Goal: Task Accomplishment & Management: Complete application form

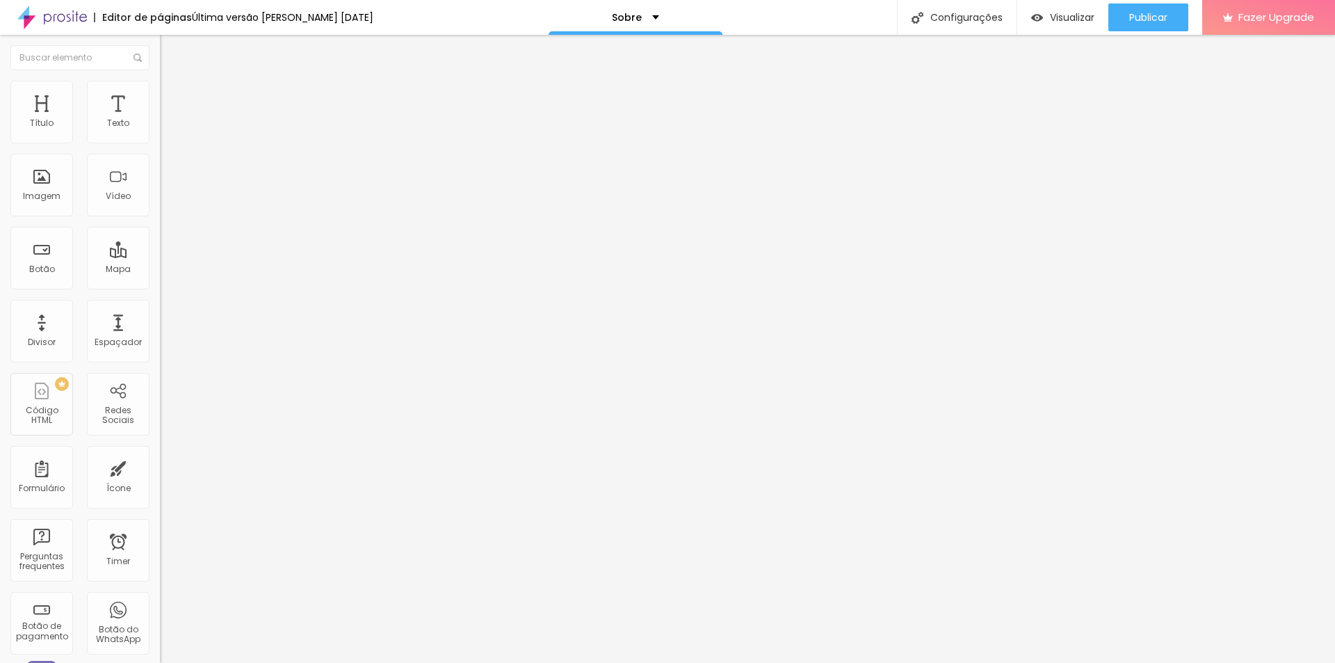
click at [160, 281] on div "Facebook" at bounding box center [240, 285] width 160 height 8
click at [172, 93] on span "Estilo" at bounding box center [183, 90] width 22 height 12
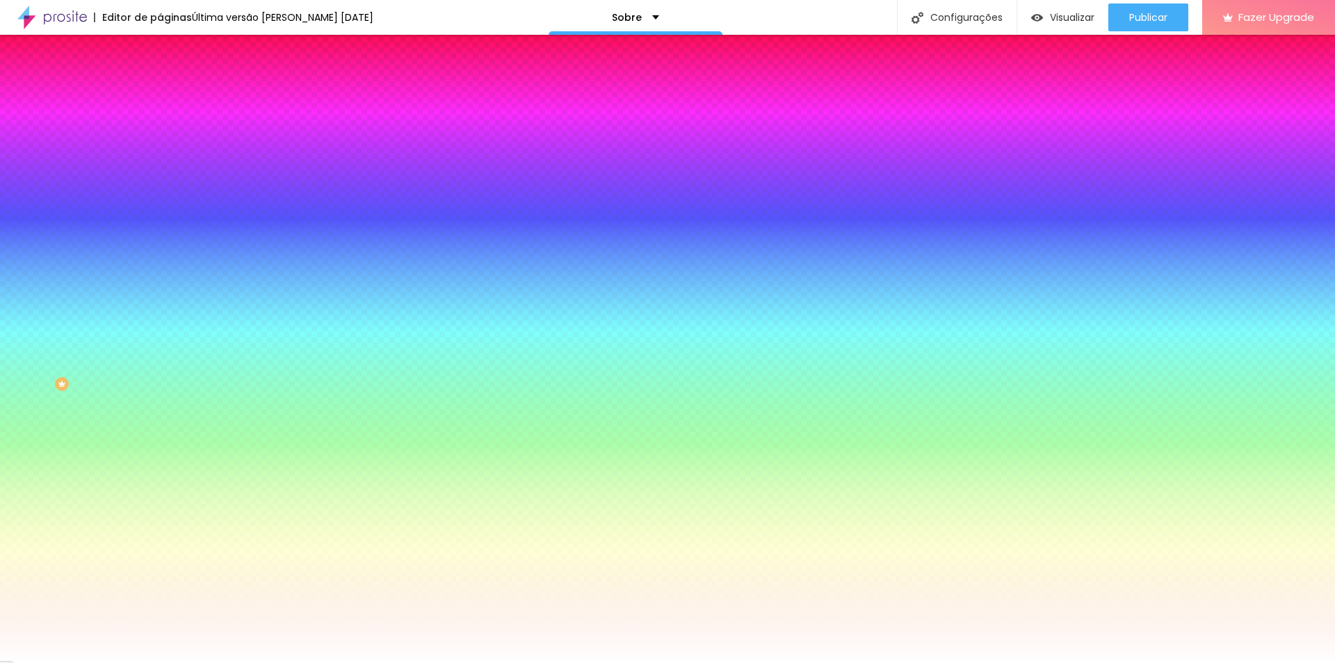
click at [160, 95] on li "Avançado" at bounding box center [240, 102] width 160 height 14
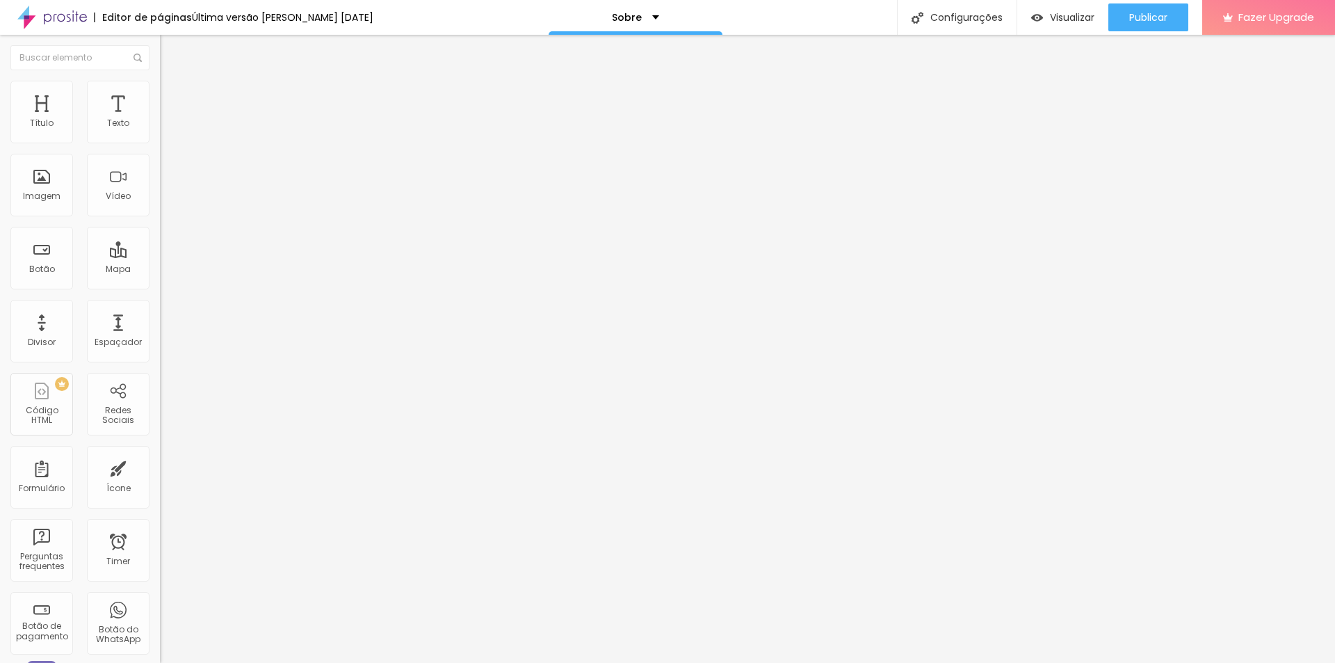
click at [160, 97] on ul "Conteúdo Estilo Avançado" at bounding box center [240, 88] width 160 height 42
click at [160, 99] on ul "Conteúdo Estilo Avançado" at bounding box center [240, 88] width 160 height 42
click at [172, 96] on span "Estilo" at bounding box center [183, 90] width 22 height 12
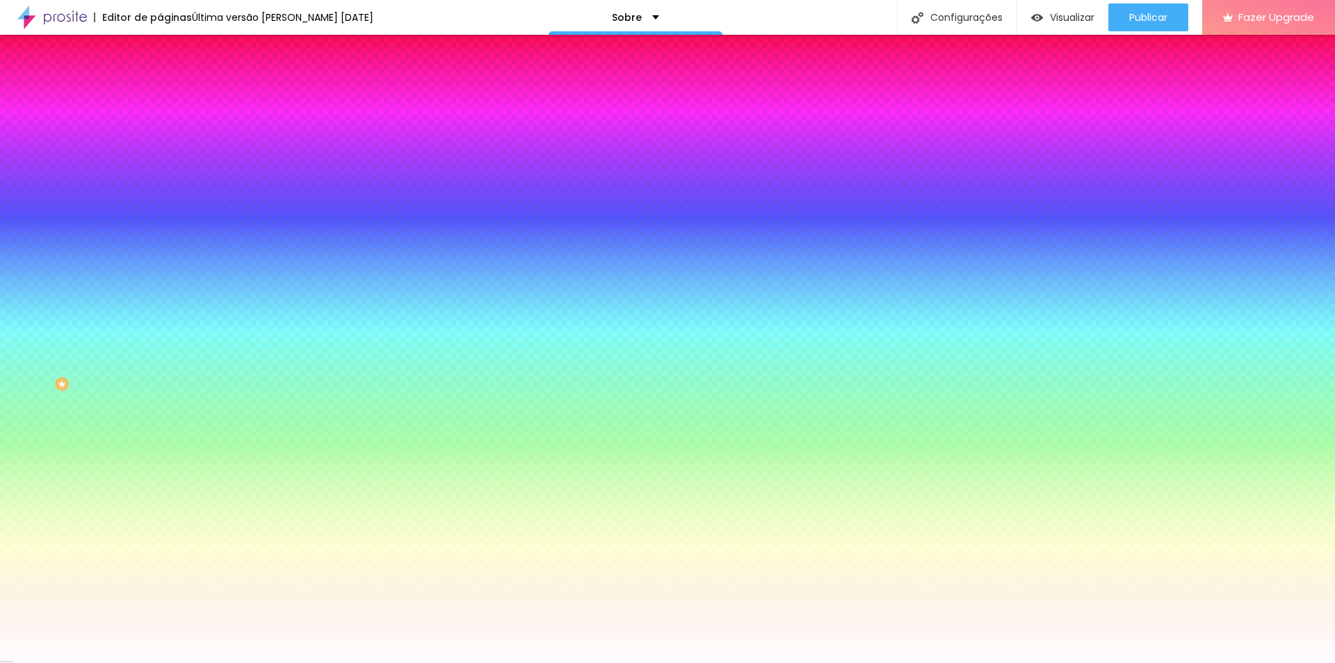
click at [172, 98] on span "Avançado" at bounding box center [195, 104] width 46 height 12
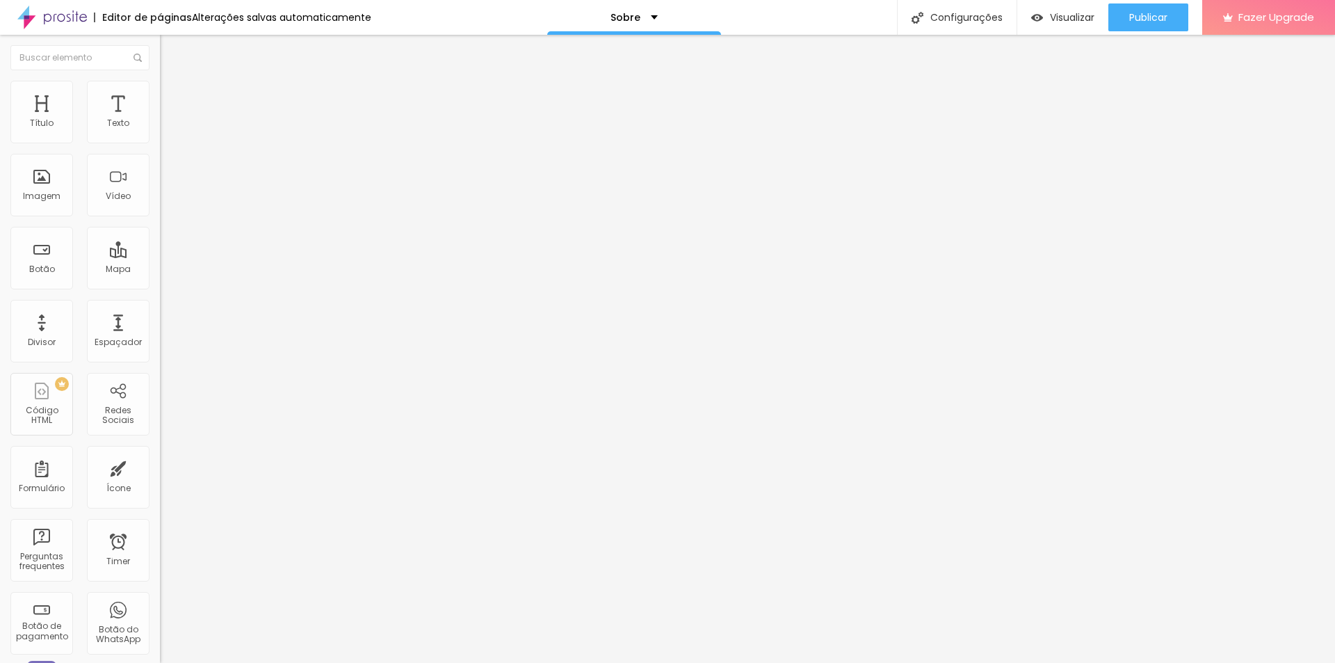
click at [160, 85] on li "Avançado" at bounding box center [240, 88] width 160 height 14
click at [160, 81] on li "Estilo" at bounding box center [240, 74] width 160 height 14
click at [170, 51] on img "button" at bounding box center [175, 50] width 11 height 11
click at [108, 138] on div "Texto" at bounding box center [118, 112] width 63 height 63
click at [97, 113] on div "Texto" at bounding box center [118, 112] width 63 height 63
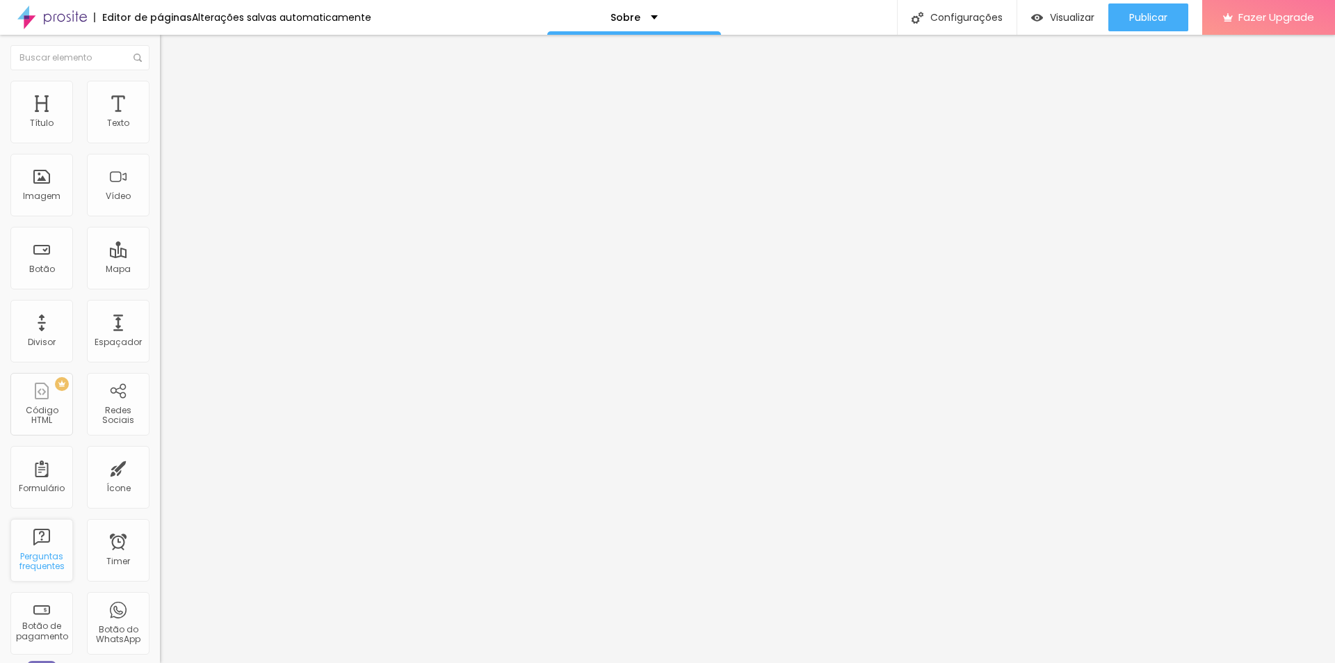
scroll to position [139, 0]
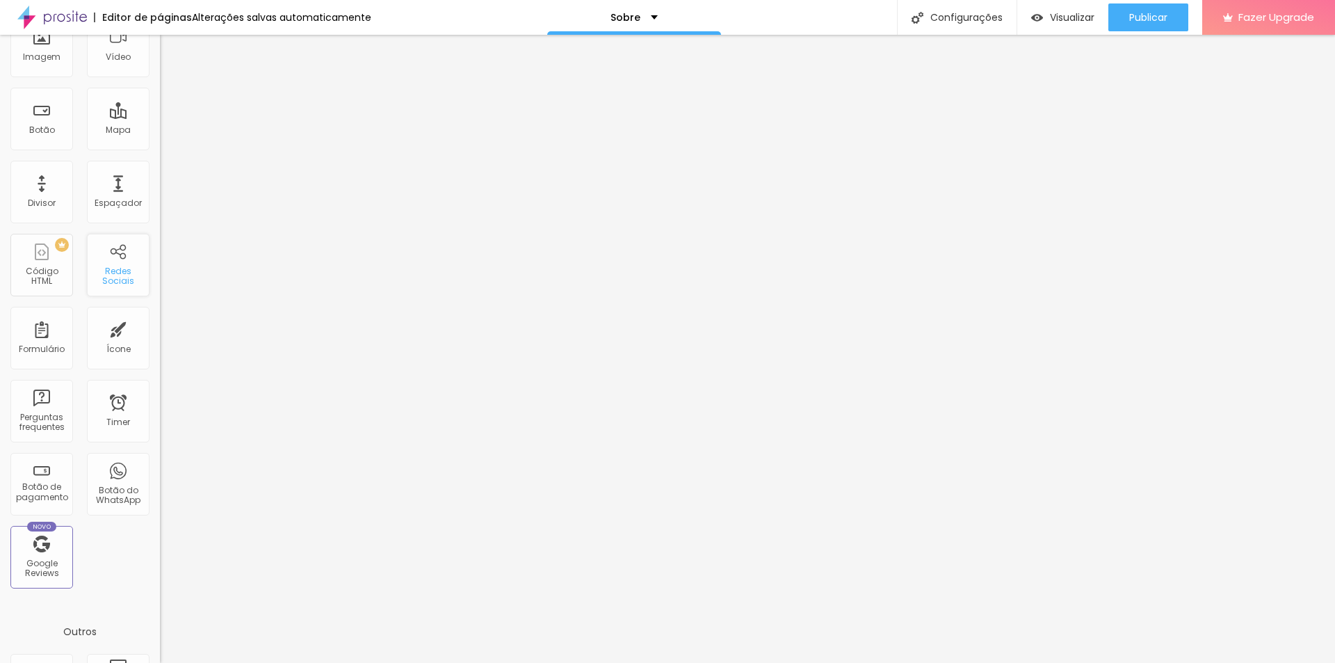
click at [116, 278] on div "Redes Sociais" at bounding box center [117, 276] width 55 height 20
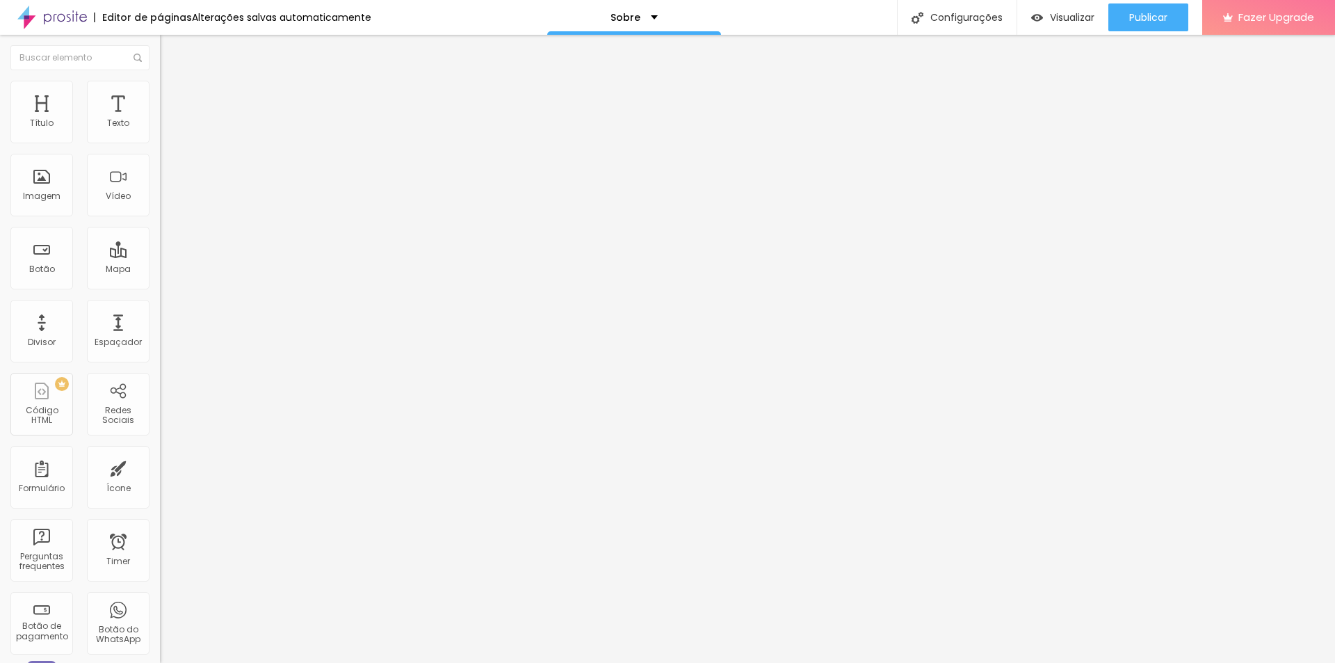
click at [160, 281] on div "Facebook" at bounding box center [240, 285] width 160 height 8
click at [160, 473] on input "https://" at bounding box center [243, 480] width 167 height 14
click at [160, 519] on div "Instagram" at bounding box center [240, 615] width 160 height 192
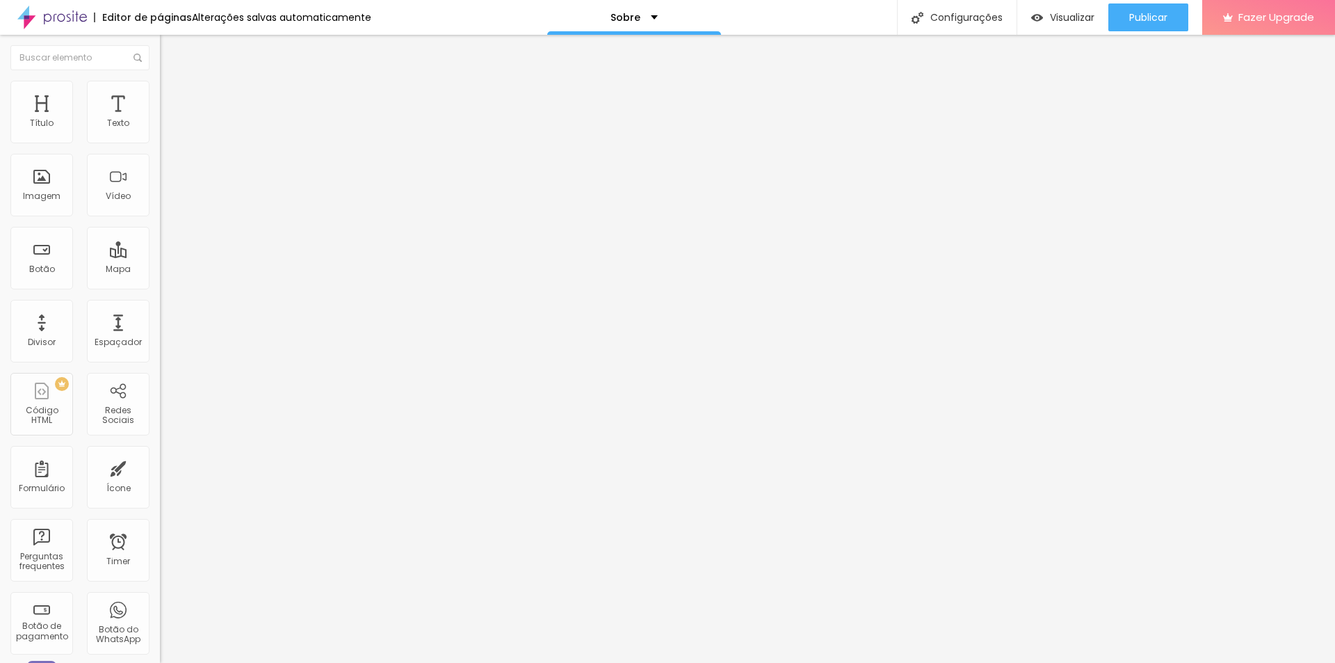
click at [170, 49] on div "Editar Redes Sociais" at bounding box center [228, 50] width 117 height 11
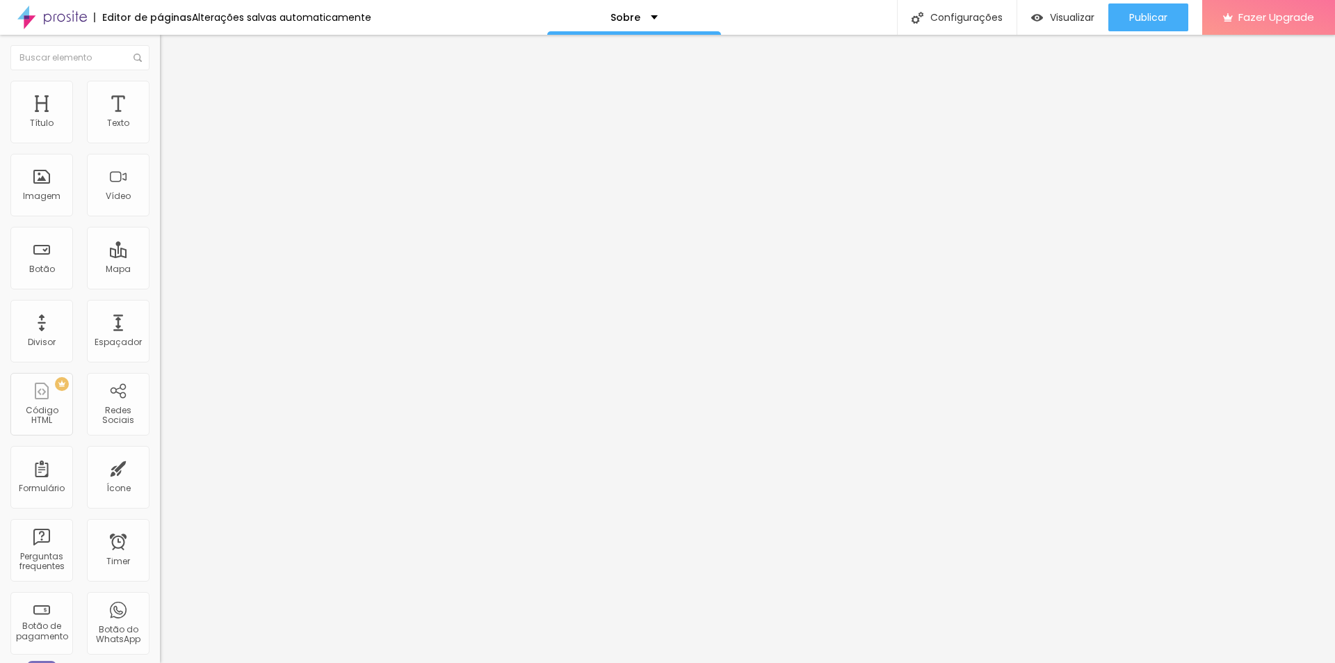
click at [160, 120] on span "Trocar imagem" at bounding box center [198, 114] width 76 height 12
click at [160, 88] on li "Estilo" at bounding box center [240, 88] width 160 height 14
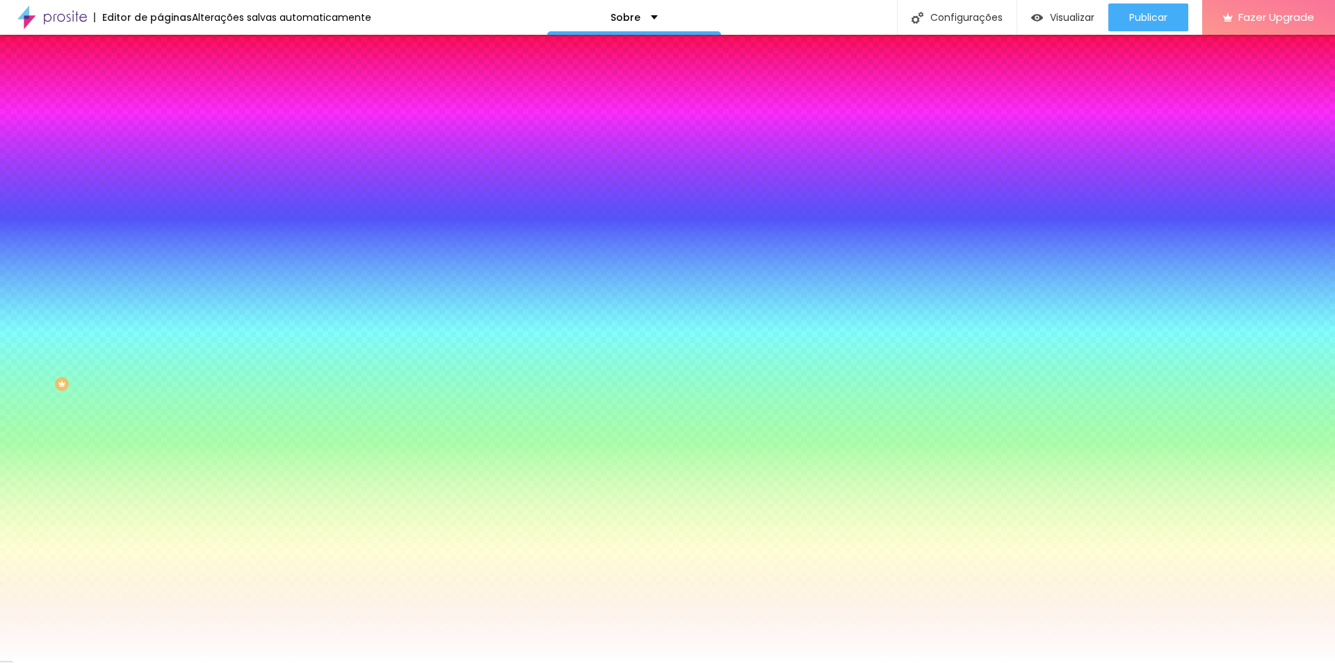
click at [160, 95] on li "Avançado" at bounding box center [240, 102] width 160 height 14
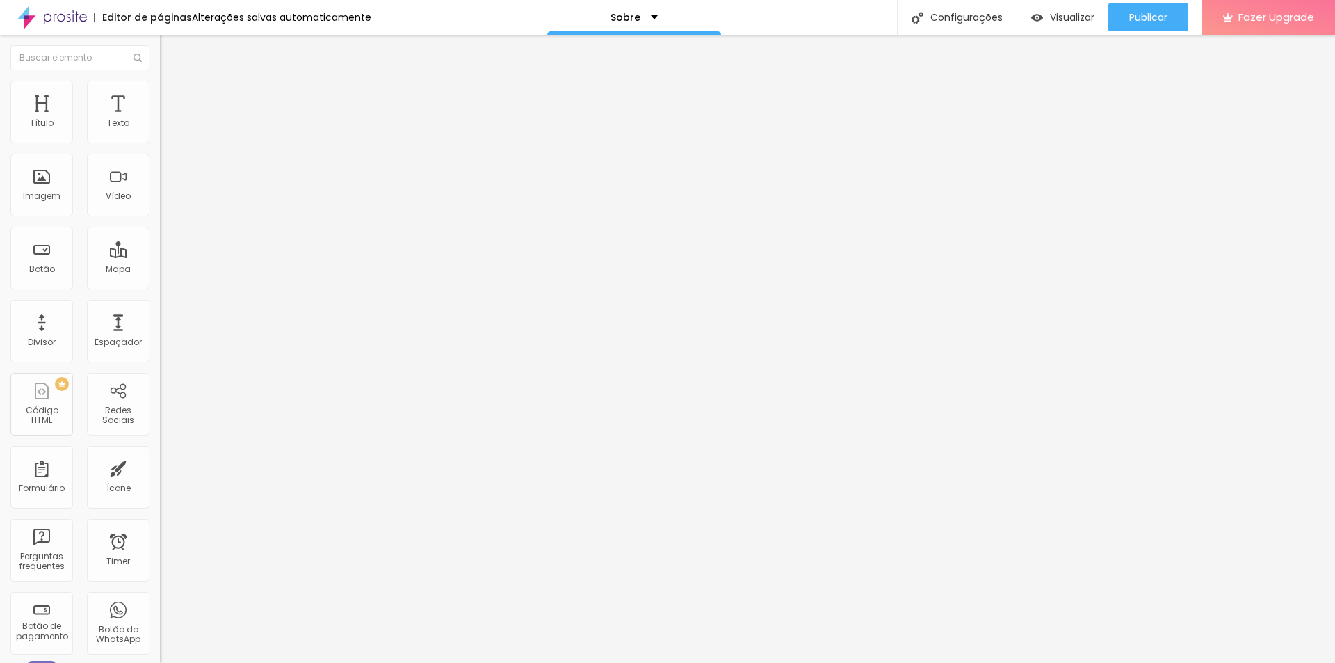
click at [160, 79] on img at bounding box center [166, 73] width 13 height 13
click at [160, 86] on img at bounding box center [166, 87] width 13 height 13
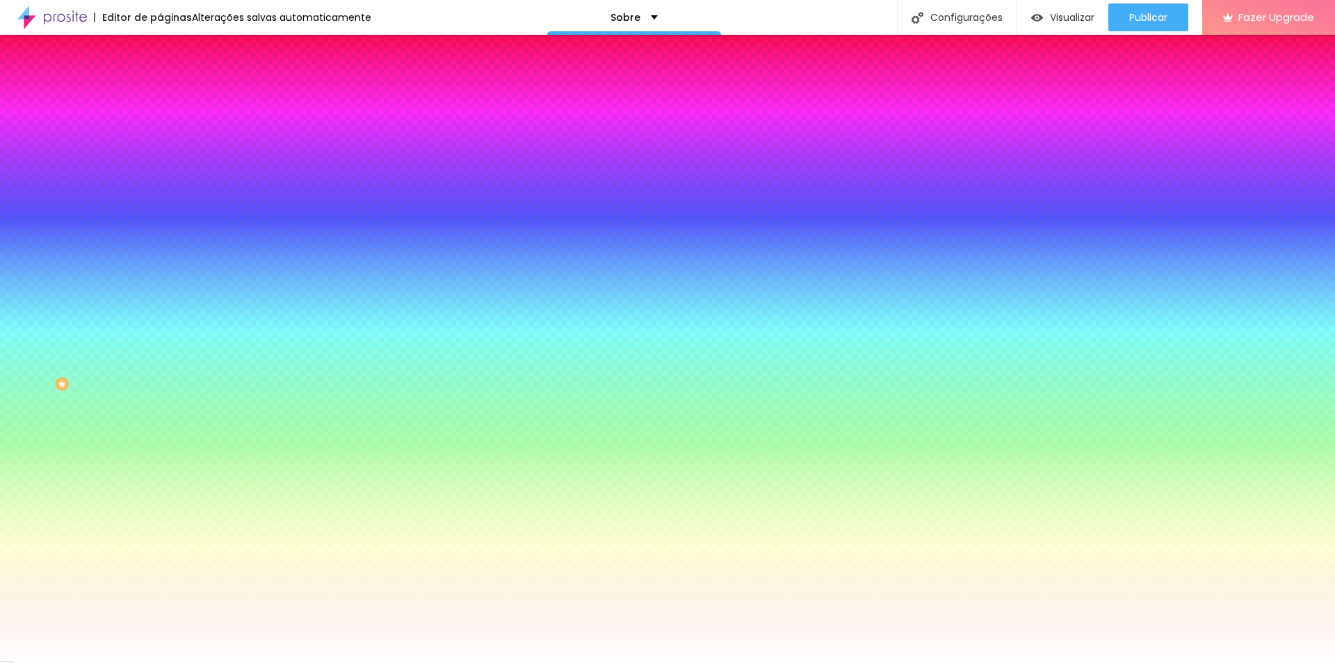
click at [160, 79] on img at bounding box center [166, 73] width 13 height 13
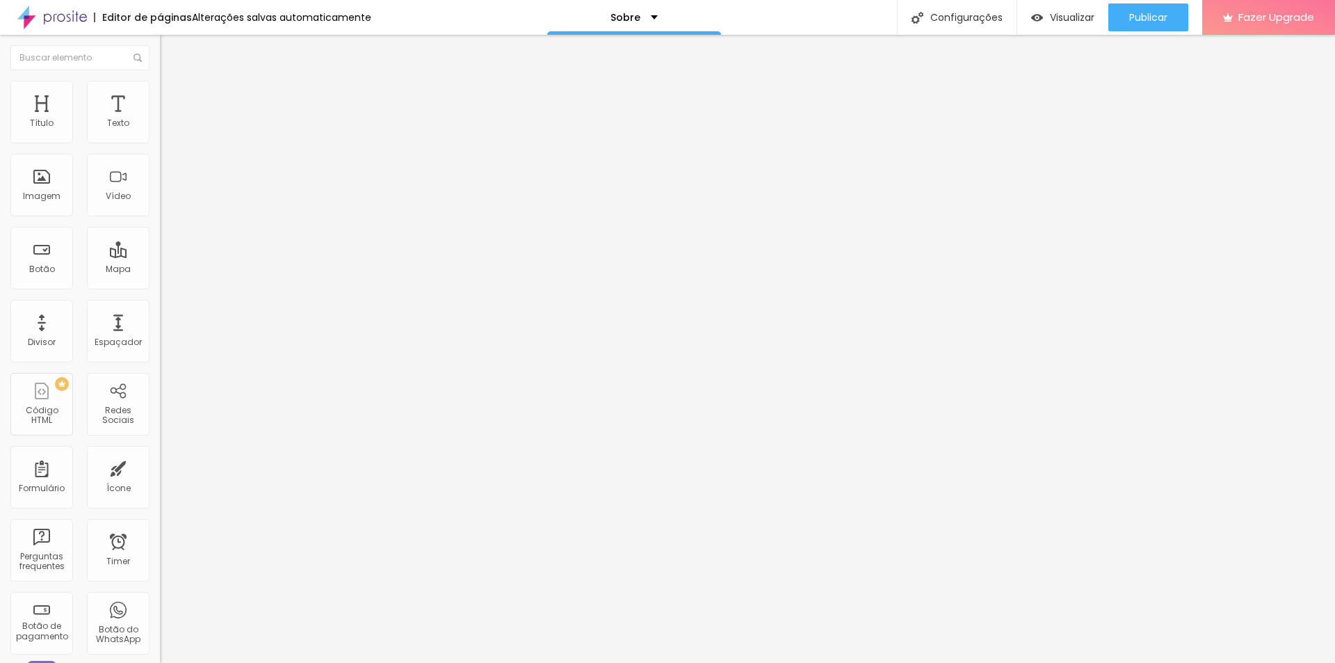
click at [160, 88] on img at bounding box center [166, 87] width 13 height 13
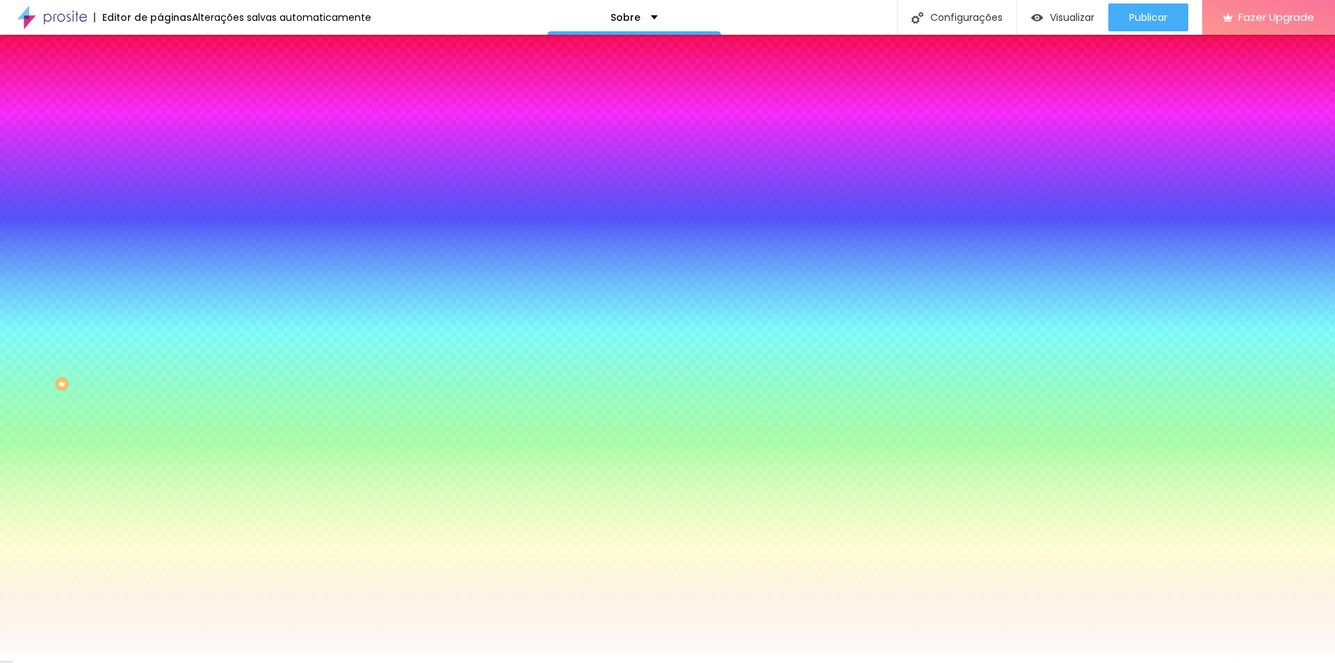
click at [160, 128] on span "Adicionar imagem" at bounding box center [205, 122] width 90 height 12
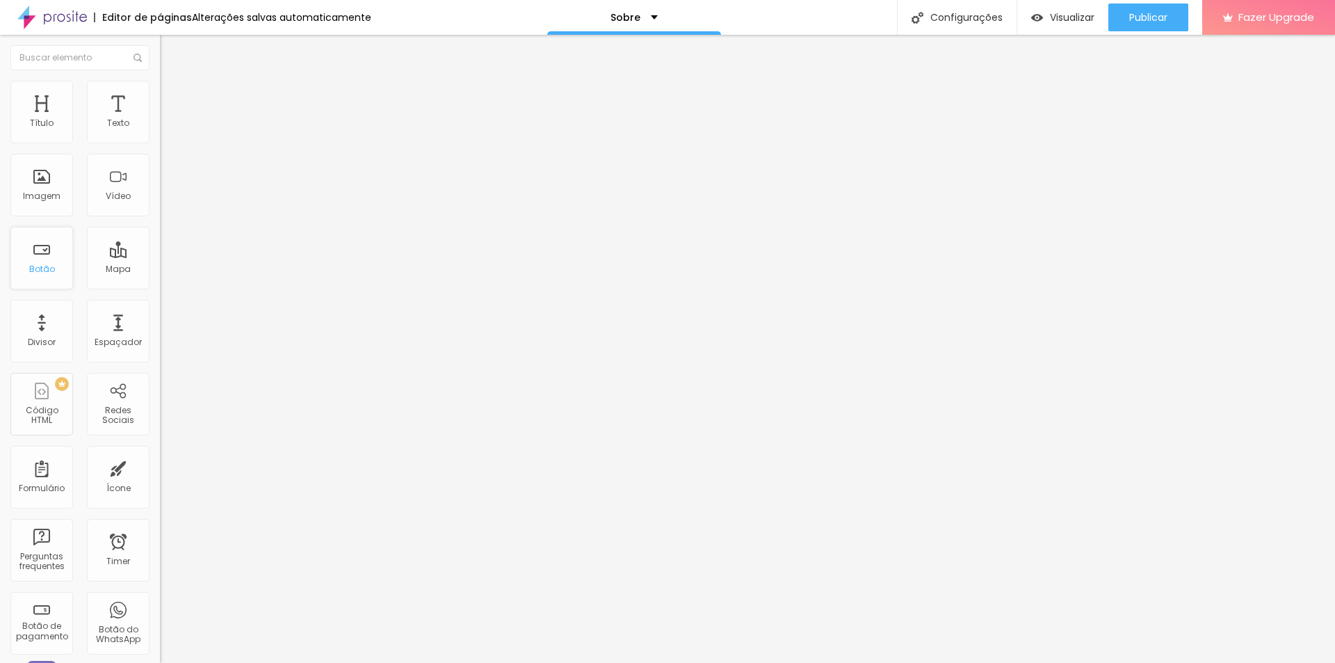
click at [52, 264] on div "Botão" at bounding box center [42, 269] width 26 height 10
click at [28, 282] on div "Botão" at bounding box center [41, 258] width 63 height 63
click at [47, 329] on div "Divisor" at bounding box center [41, 331] width 63 height 63
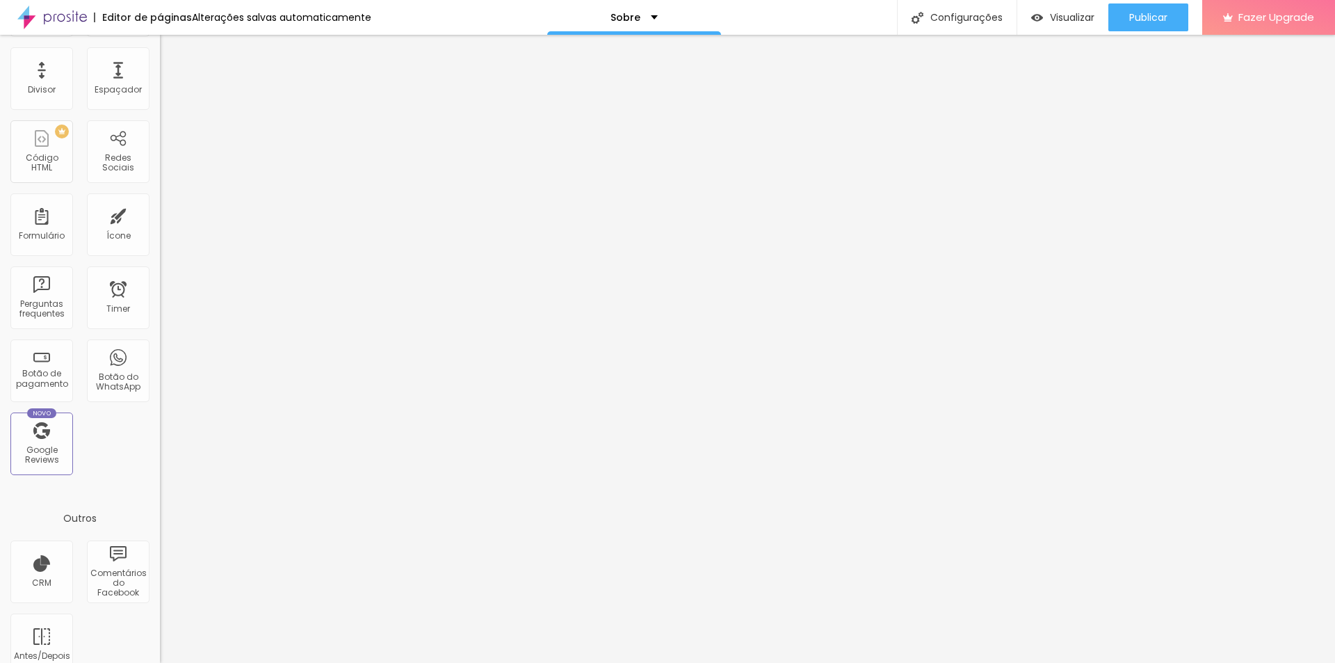
scroll to position [276, 0]
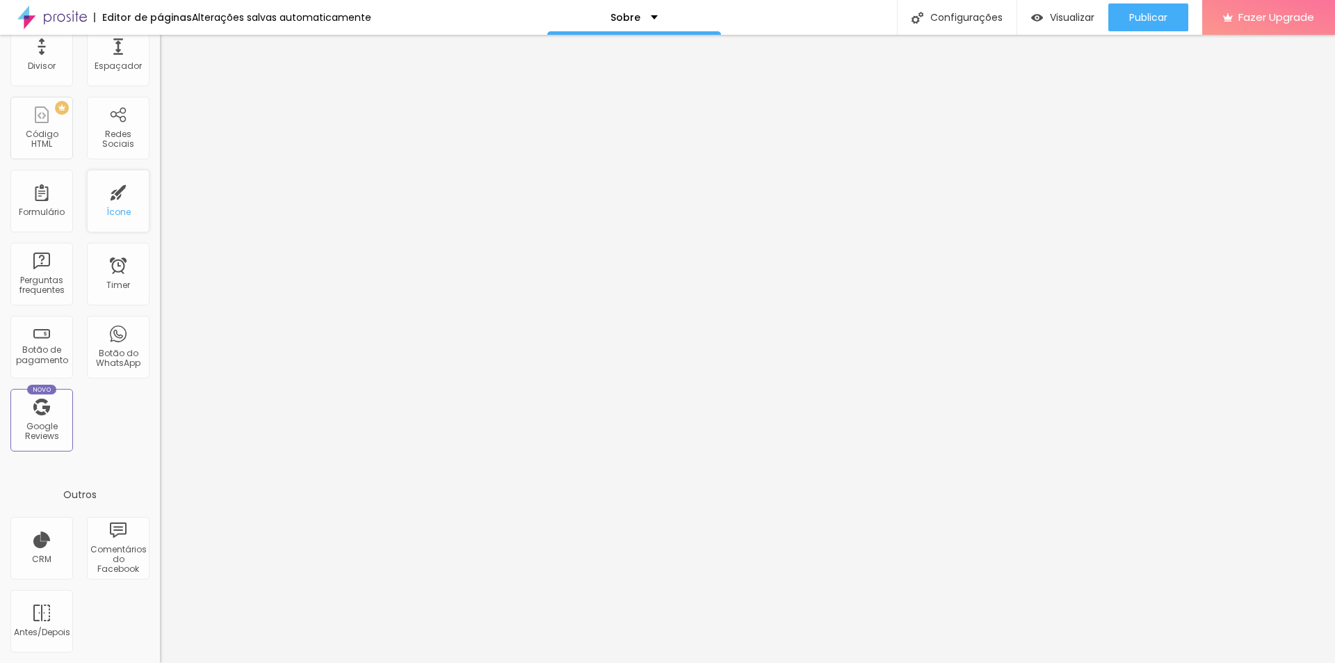
click at [105, 205] on div "Ícone" at bounding box center [118, 201] width 63 height 63
click at [105, 198] on div "Ícone" at bounding box center [118, 201] width 63 height 63
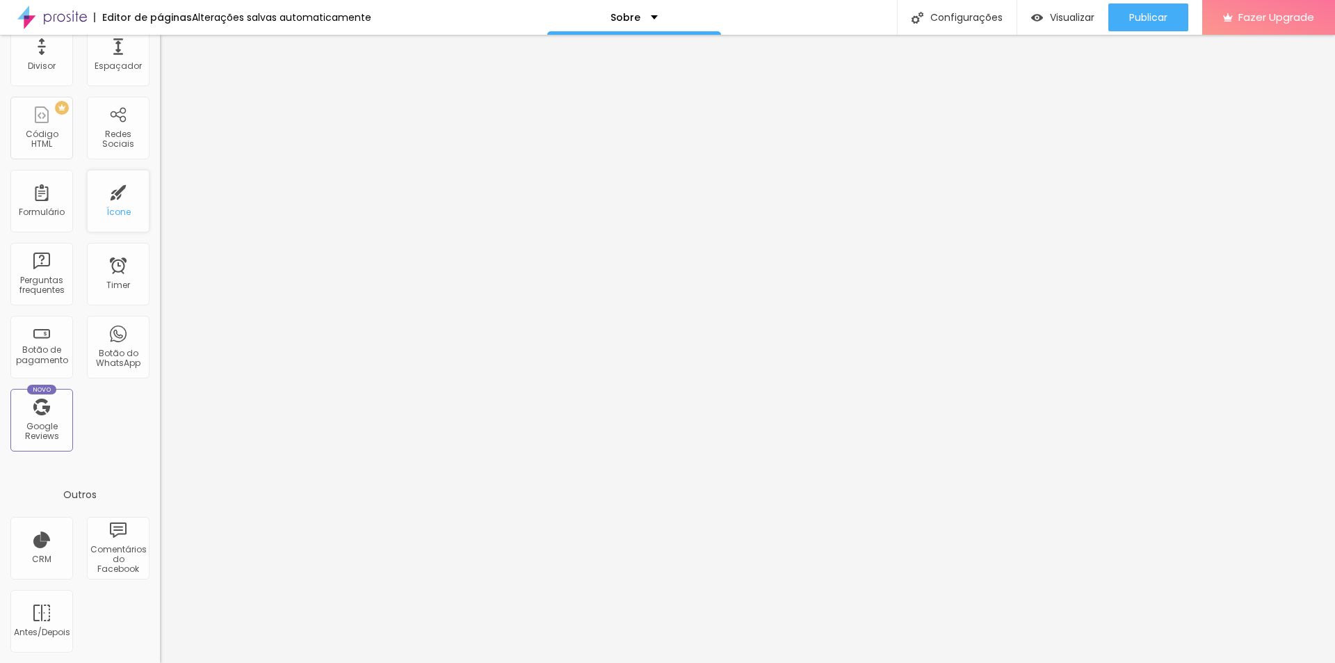
click at [105, 198] on div "Ícone" at bounding box center [118, 201] width 63 height 63
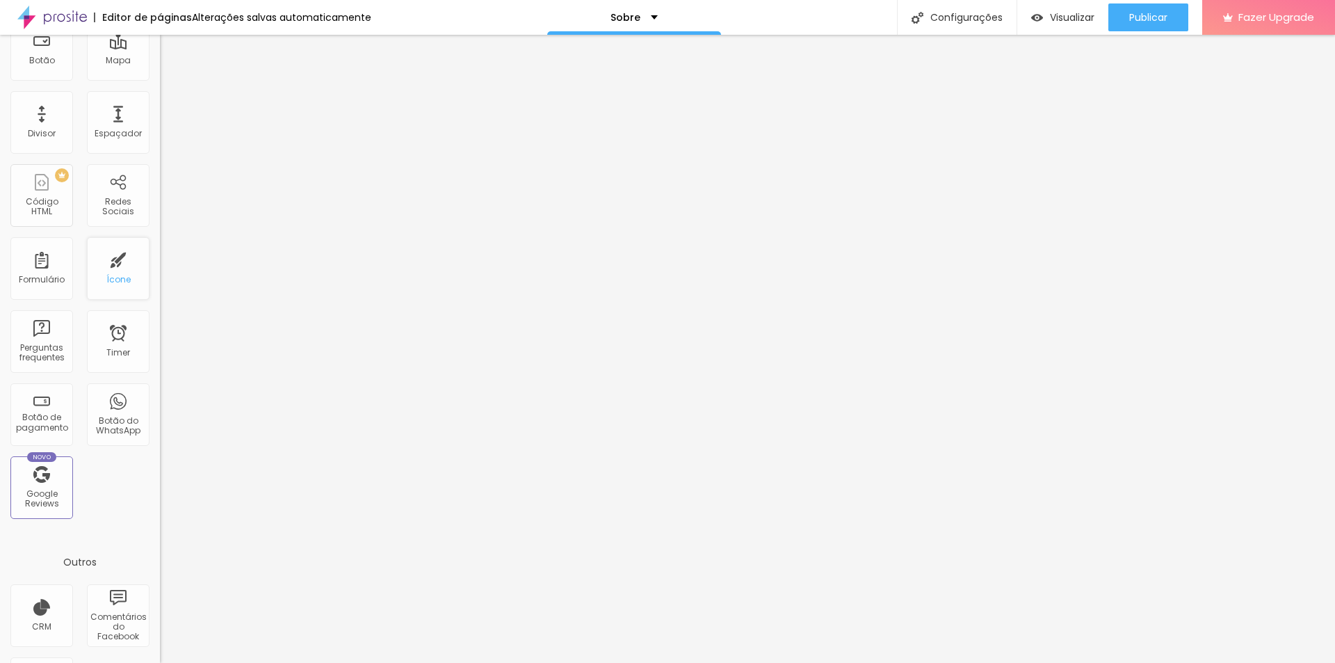
scroll to position [0, 0]
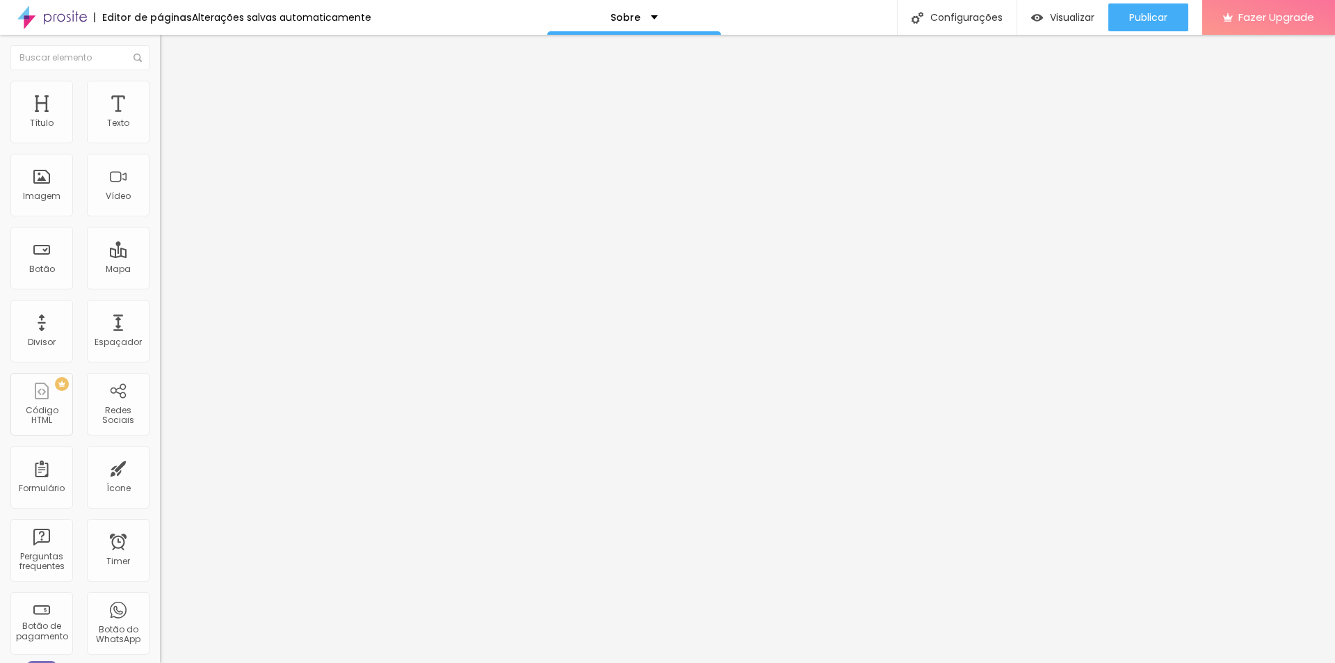
click at [160, 127] on span "Encaixotado" at bounding box center [187, 121] width 54 height 12
click at [160, 148] on span "Completo" at bounding box center [181, 142] width 42 height 12
click at [160, 135] on span "Encaixotado" at bounding box center [187, 129] width 54 height 12
click at [172, 140] on span "Encaixotado" at bounding box center [199, 134] width 54 height 12
click at [160, 148] on span "Completo" at bounding box center [181, 142] width 42 height 12
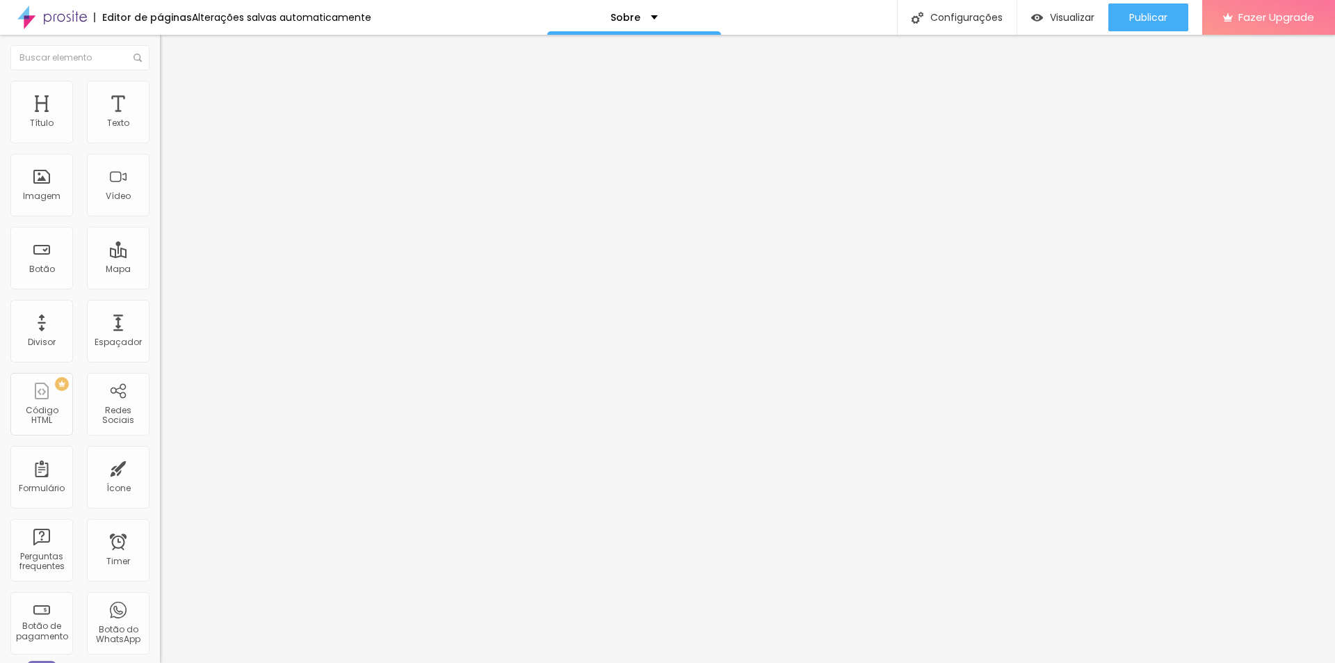
click at [160, 135] on span "Encaixotado" at bounding box center [187, 129] width 54 height 12
click at [170, 54] on img "button" at bounding box center [175, 50] width 11 height 11
click at [160, 140] on div "Modo Encaixotado Encaixotado Completo" at bounding box center [240, 127] width 160 height 38
click at [160, 127] on span "Encaixotado" at bounding box center [187, 121] width 54 height 12
click at [160, 148] on span "Completo" at bounding box center [181, 142] width 42 height 12
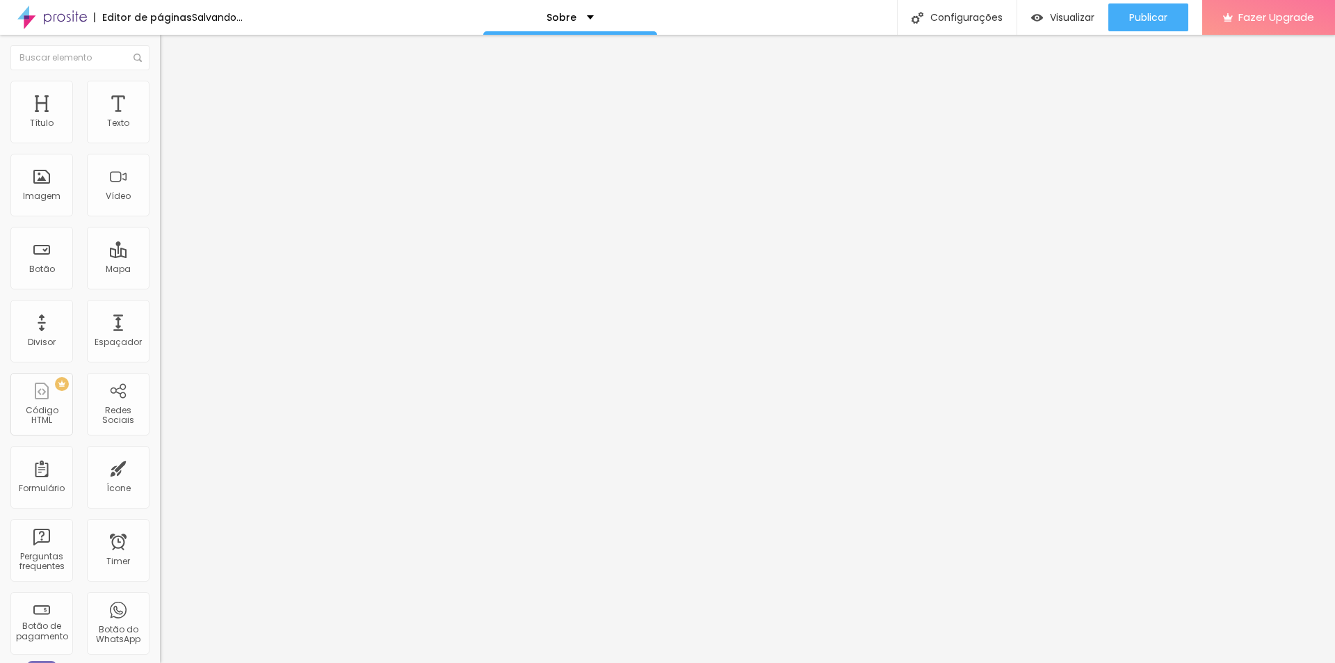
click at [160, 127] on span "Completo" at bounding box center [181, 121] width 42 height 12
click at [160, 135] on span "Encaixotado" at bounding box center [187, 129] width 54 height 12
click at [1066, 19] on span "Visualizar" at bounding box center [1072, 17] width 44 height 11
click at [160, 95] on li "Avançado" at bounding box center [240, 102] width 160 height 14
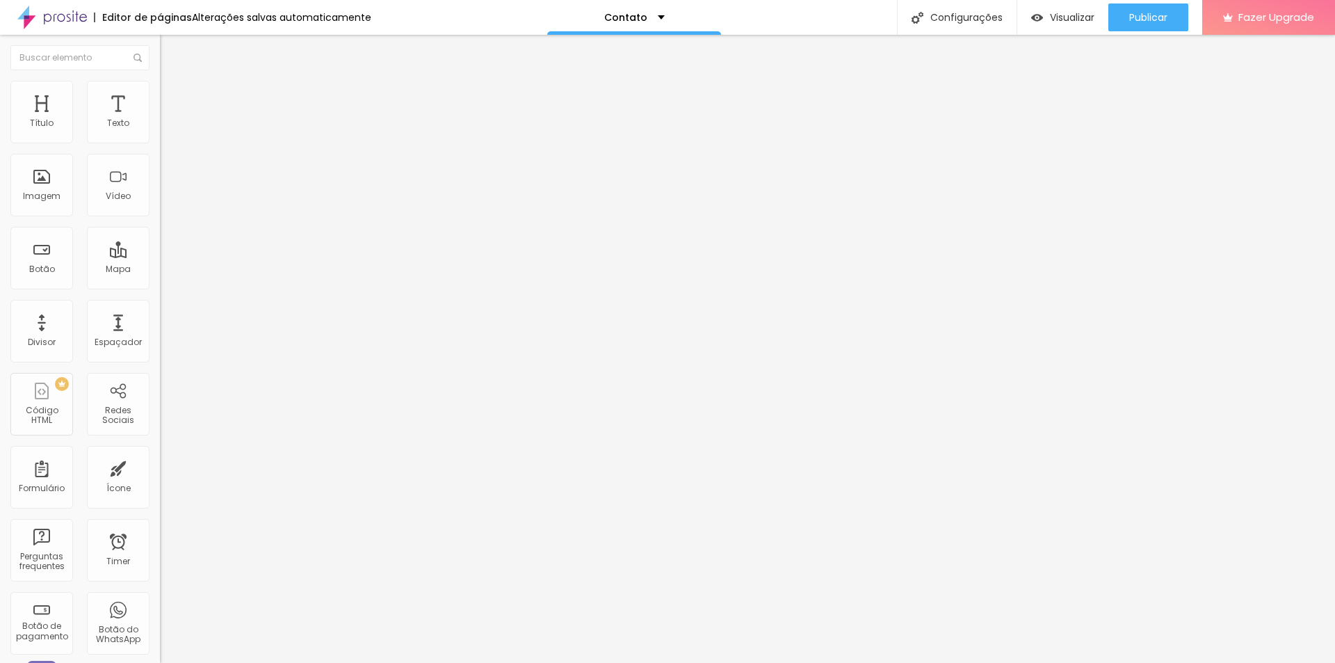
click at [160, 83] on img at bounding box center [166, 87] width 13 height 13
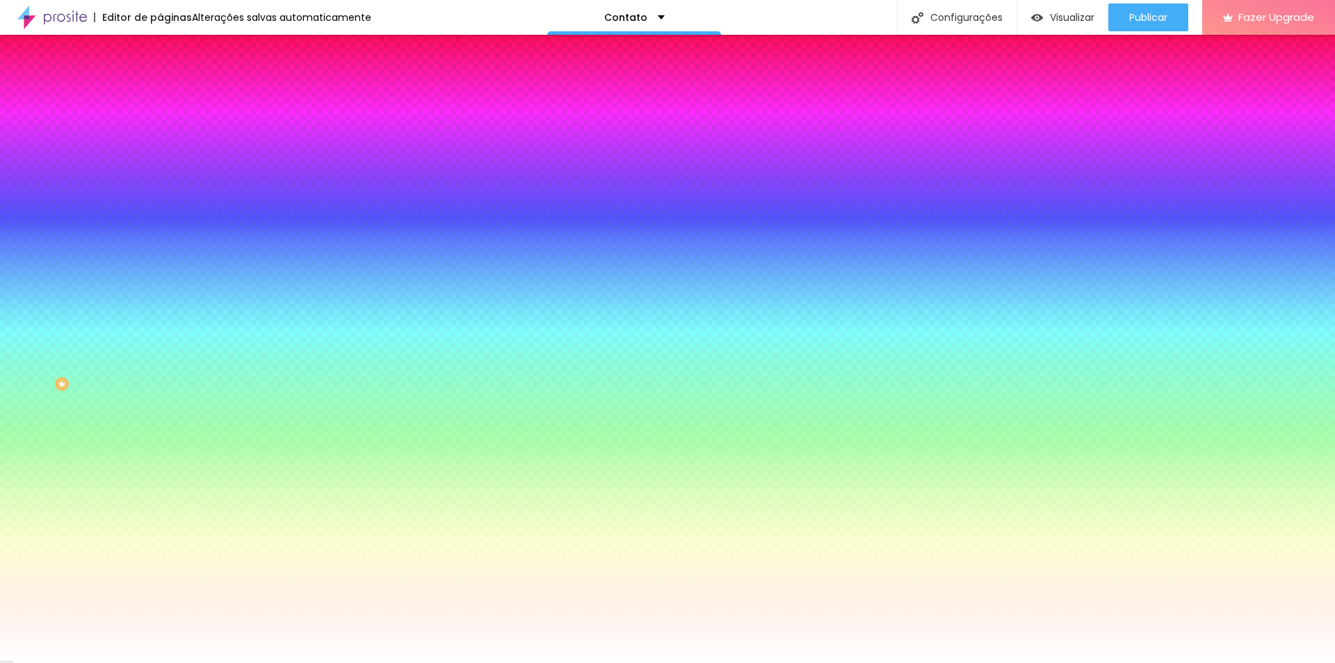
click at [160, 128] on span "Adicionar imagem" at bounding box center [205, 122] width 90 height 12
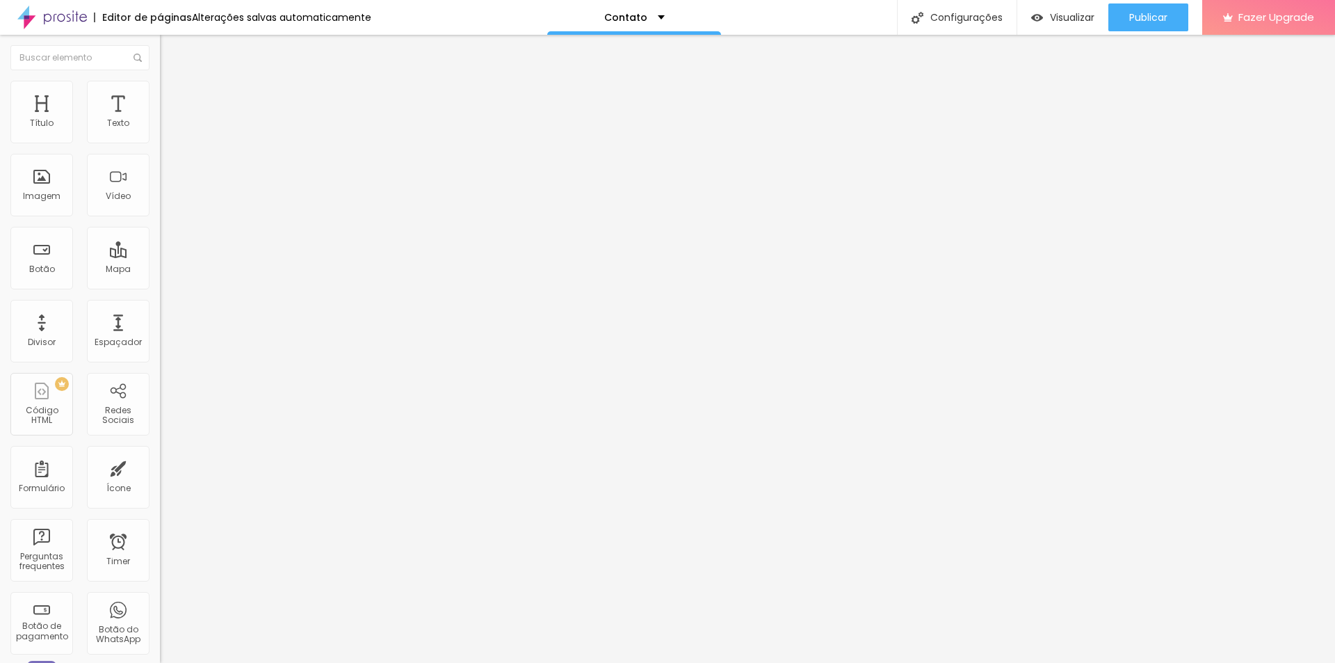
click at [160, 140] on div "Contato" at bounding box center [240, 129] width 160 height 24
click at [172, 94] on span "Estilo" at bounding box center [183, 90] width 22 height 12
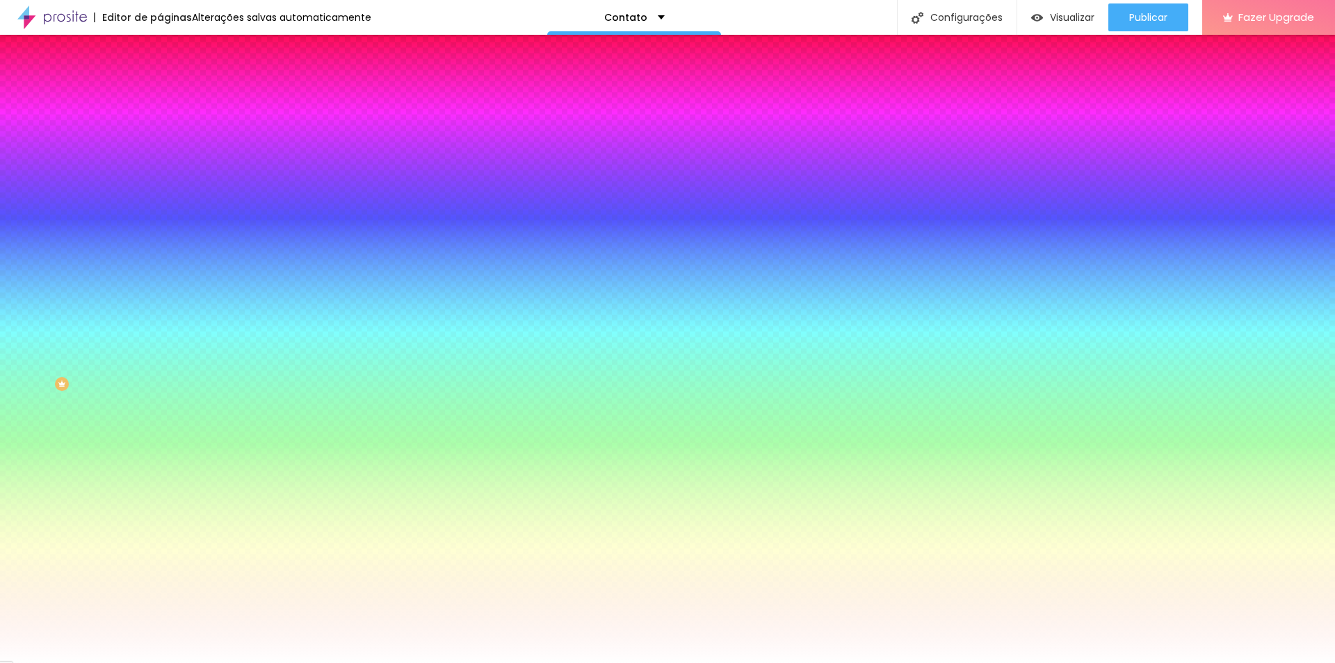
click at [160, 81] on li "Conteúdo" at bounding box center [240, 74] width 160 height 14
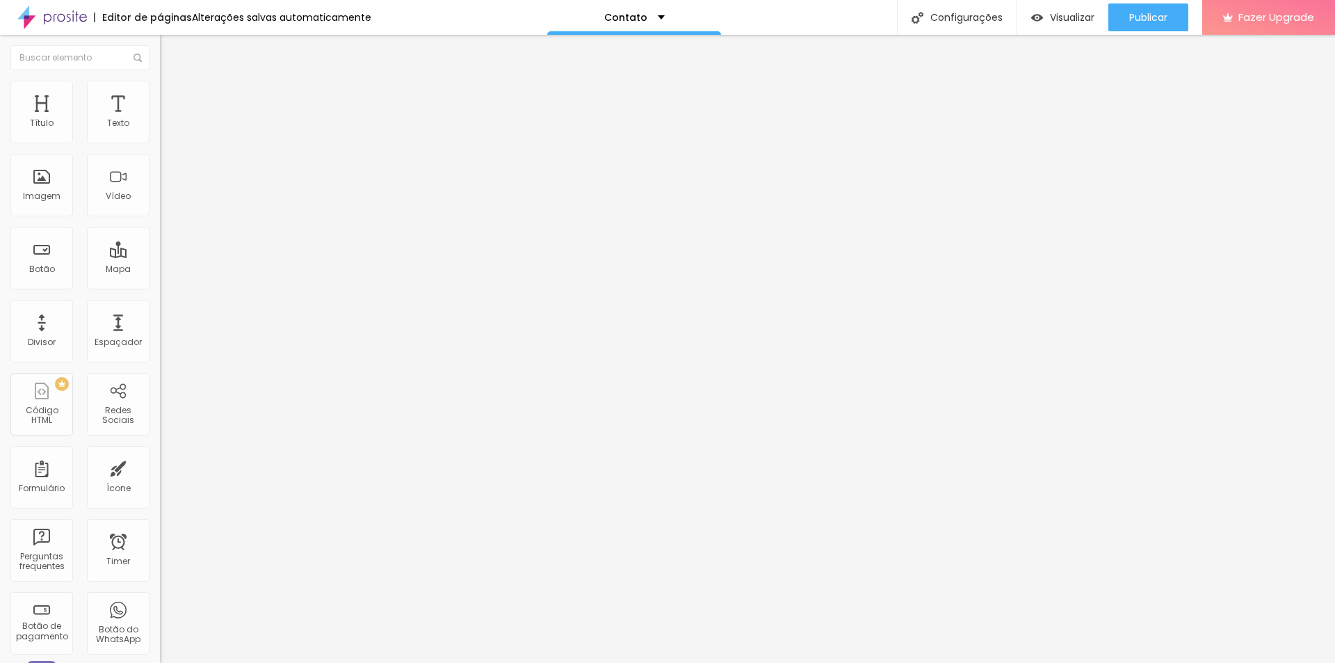
click at [160, 140] on img at bounding box center [164, 144] width 8 height 8
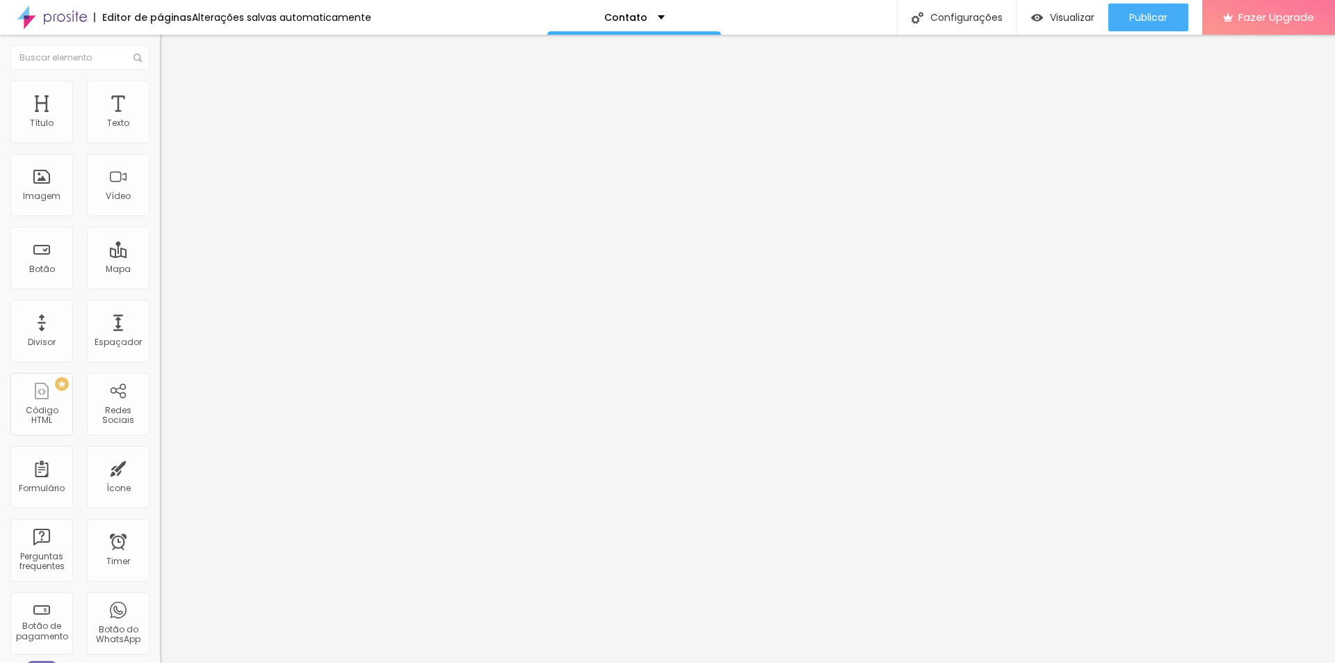
type input "w"
type input "Wh"
click at [160, 140] on img at bounding box center [164, 144] width 8 height 8
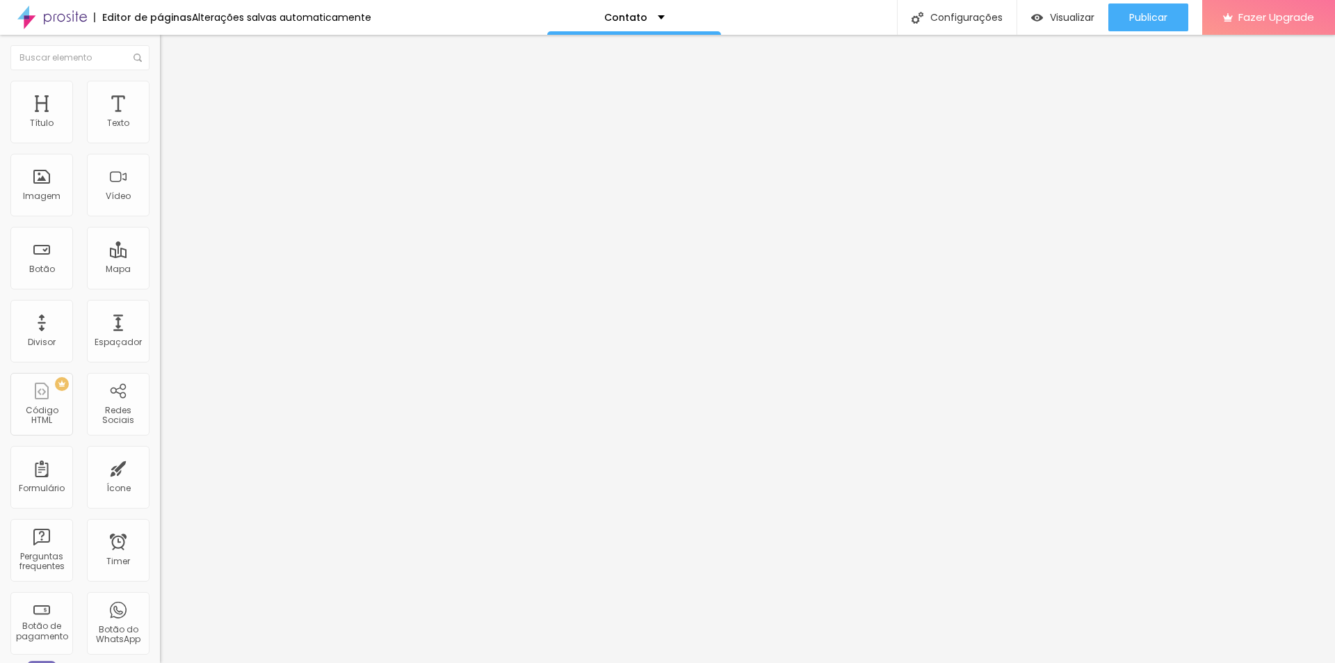
type input "Telefone"
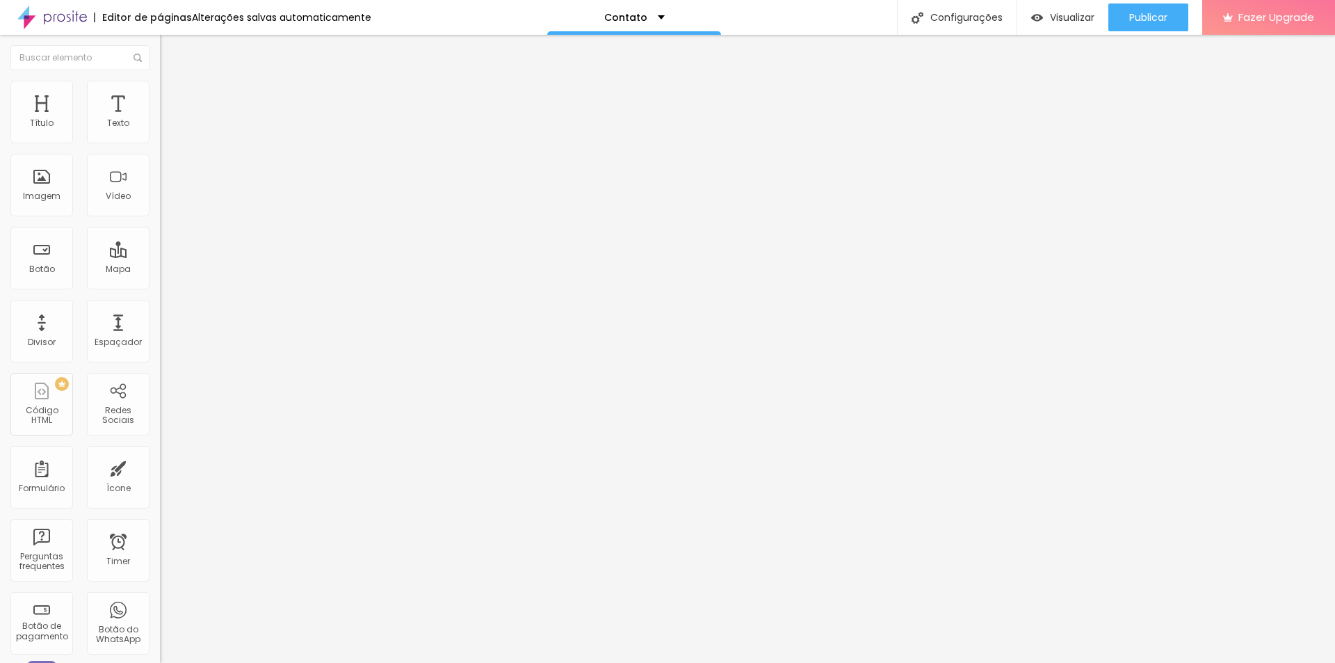
drag, startPoint x: 775, startPoint y: 346, endPoint x: 745, endPoint y: 350, distance: 30.9
type input "Coloque seu aqui"
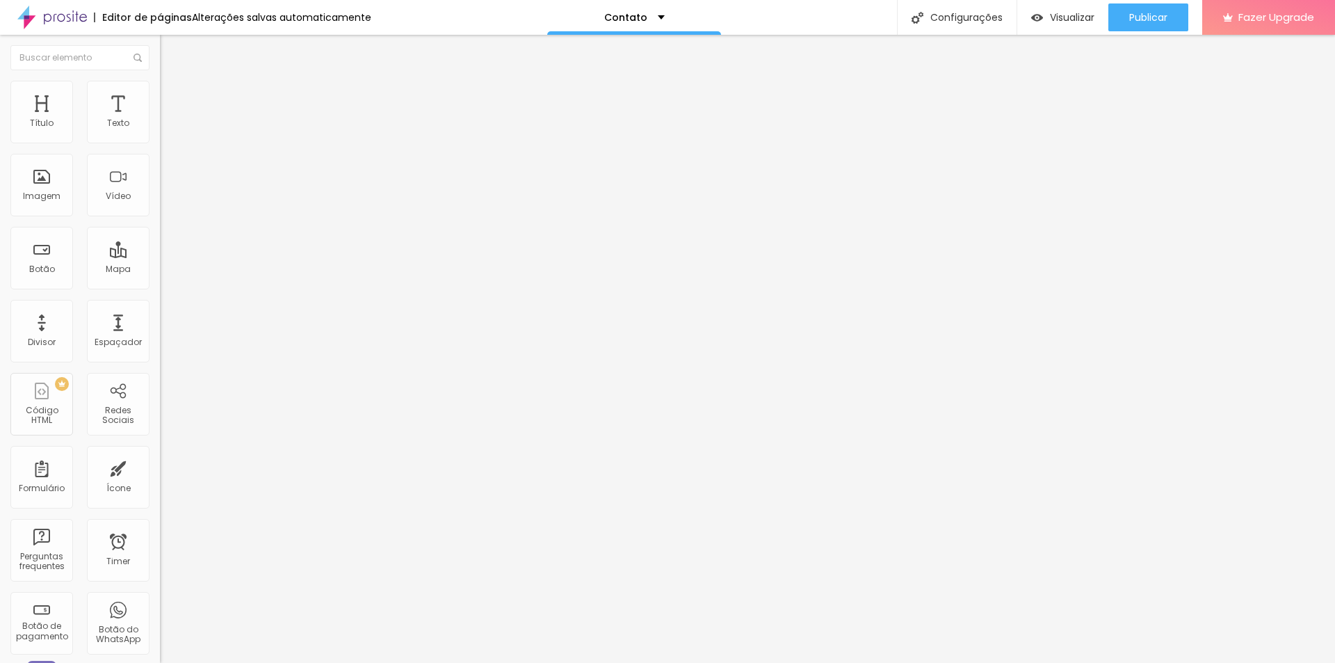
scroll to position [37, 0]
